Goal: Task Accomplishment & Management: Use online tool/utility

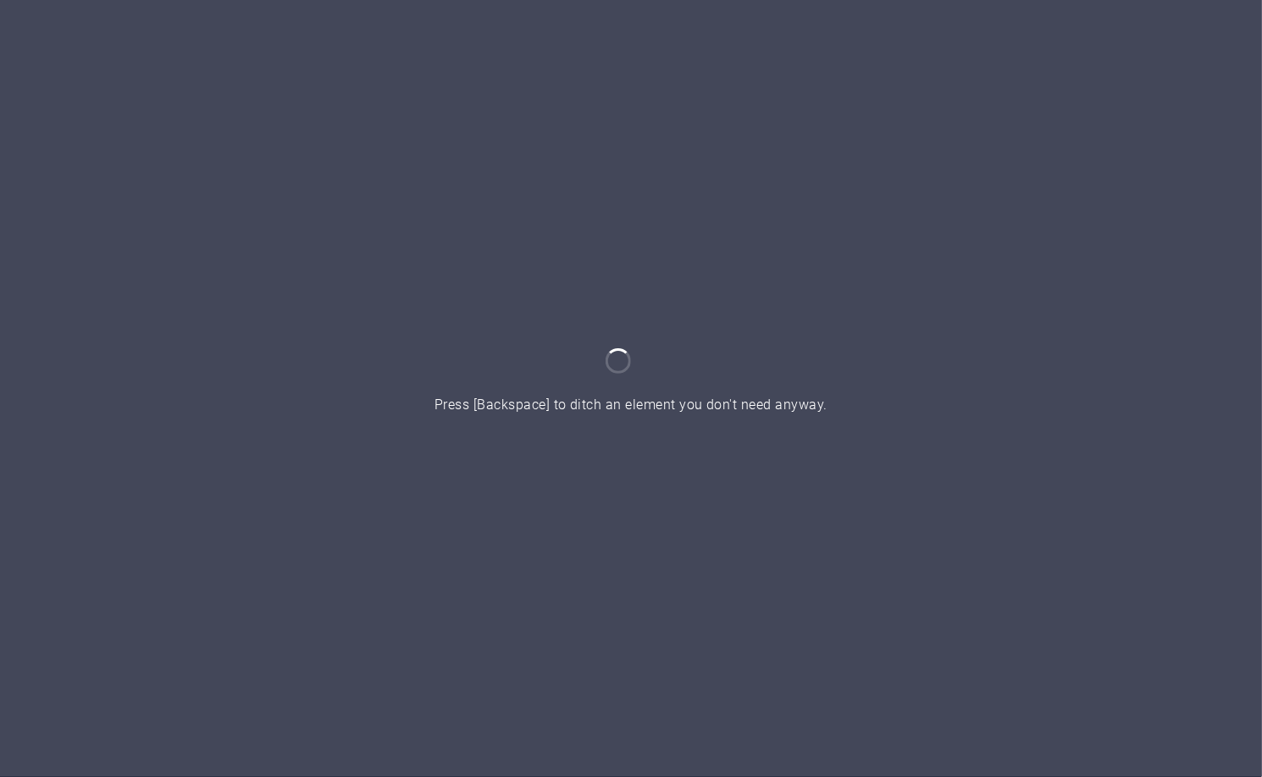
click at [20, 239] on div at bounding box center [631, 388] width 1262 height 777
click at [124, 276] on div at bounding box center [631, 388] width 1262 height 777
